Goal: Find specific page/section: Find specific page/section

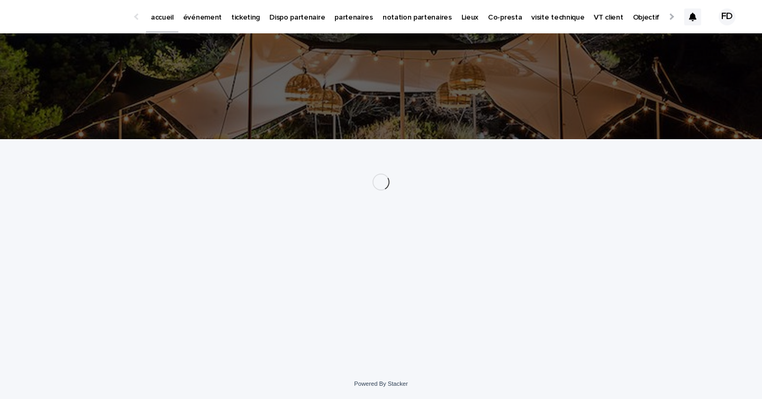
click at [200, 17] on p "événement" at bounding box center [202, 11] width 39 height 22
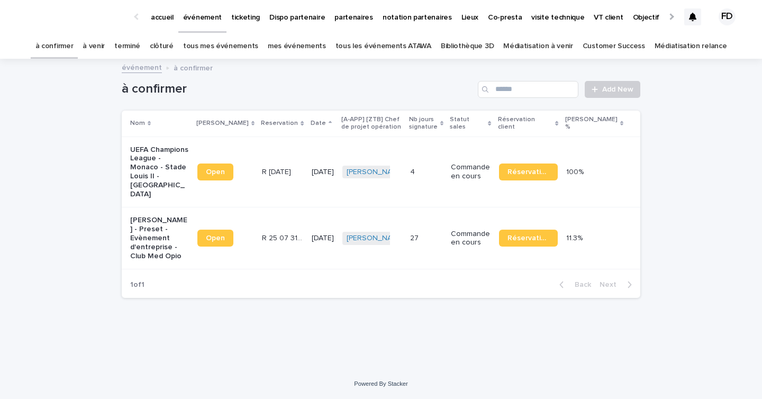
click at [399, 43] on link "tous les événements ATAWA" at bounding box center [384, 46] width 96 height 25
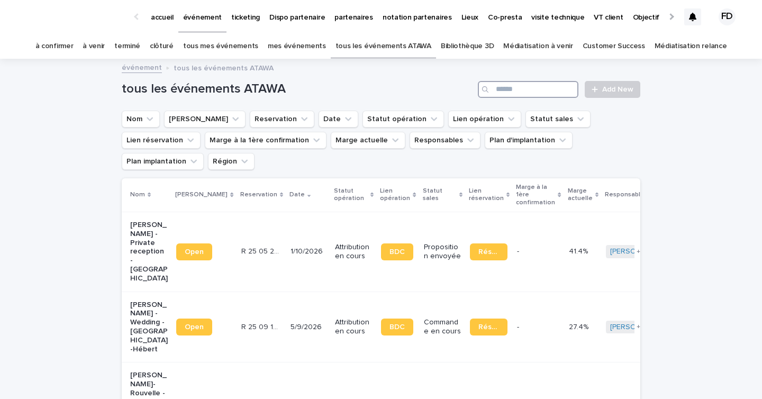
click at [527, 86] on input "Search" at bounding box center [528, 89] width 101 height 17
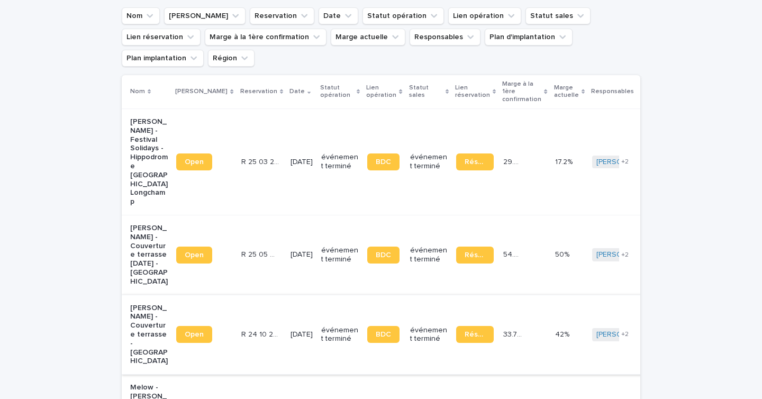
scroll to position [112, 0]
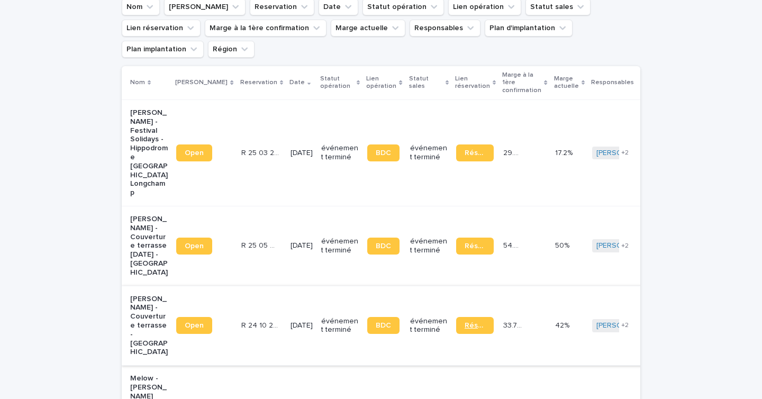
type input "******"
click at [465, 322] on span "Réservation" at bounding box center [475, 325] width 21 height 7
click at [382, 317] on link "BDC" at bounding box center [383, 325] width 32 height 17
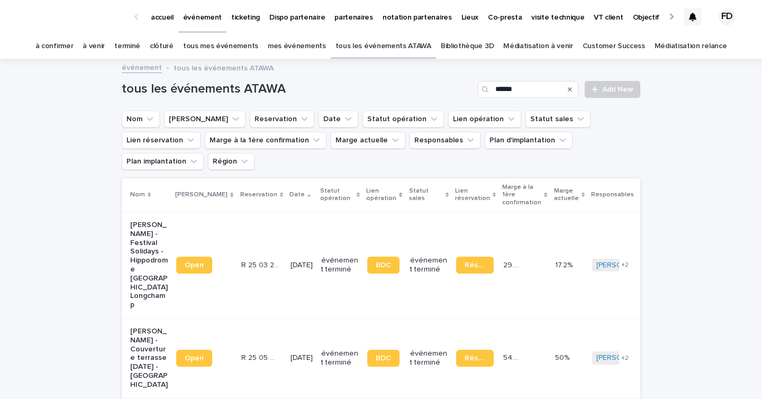
click at [161, 14] on p "accueil" at bounding box center [162, 11] width 23 height 22
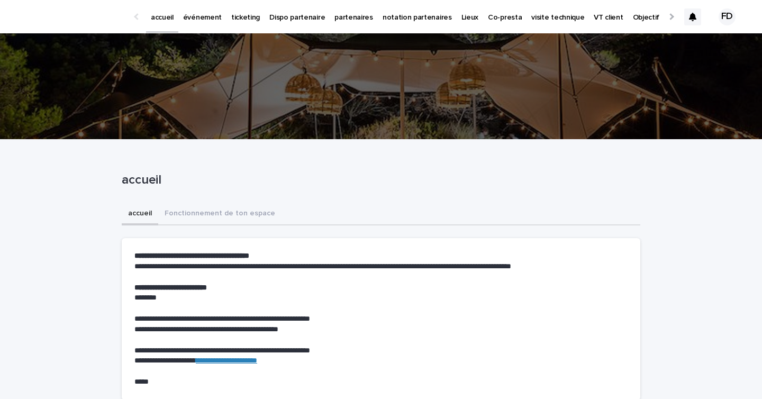
click at [691, 20] on icon at bounding box center [692, 17] width 7 height 8
